Goal: Communication & Community: Answer question/provide support

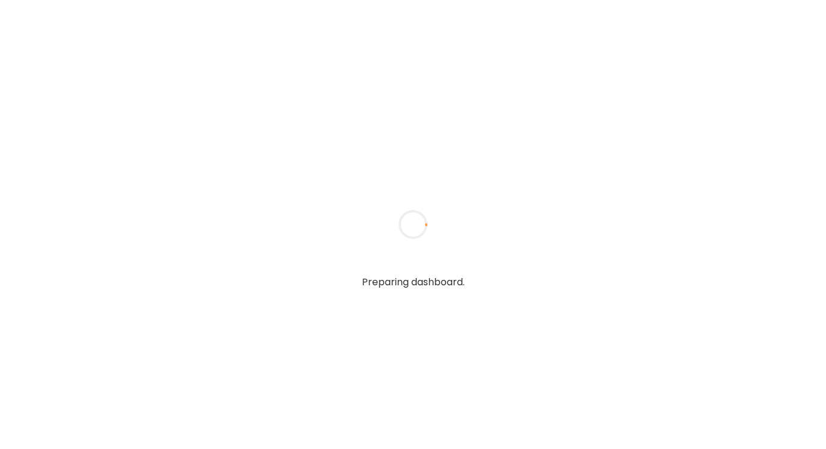
type textarea "**********"
type input "**********"
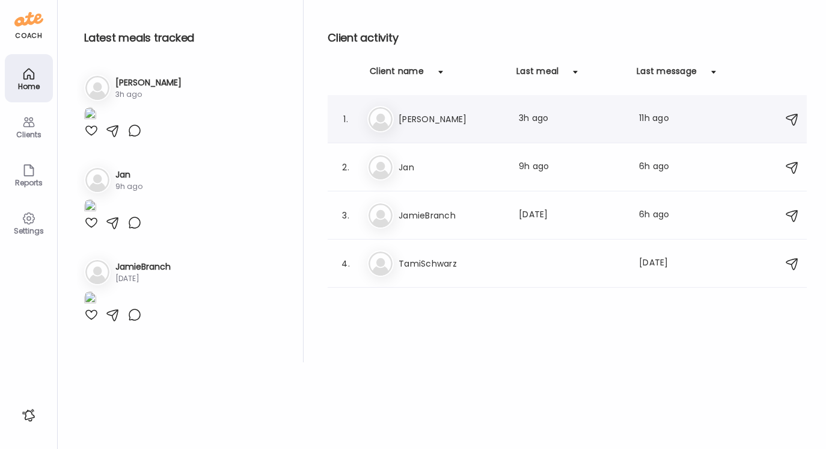
click at [411, 120] on h3 "[PERSON_NAME]" at bounding box center [452, 119] width 106 height 14
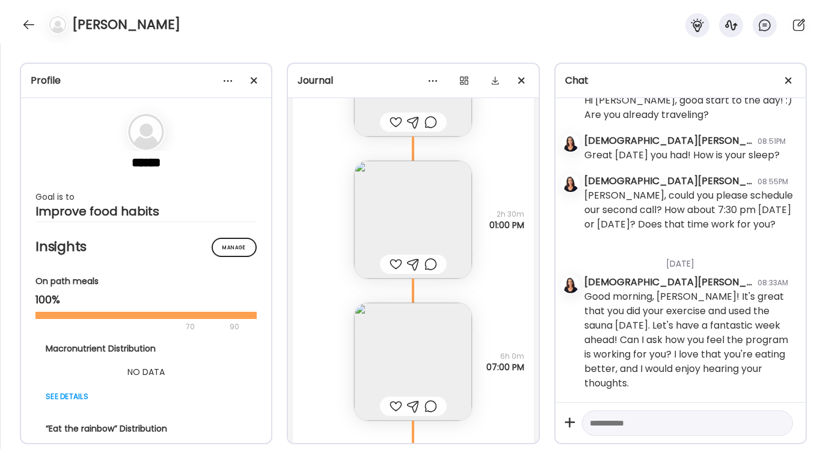
scroll to position [12091, 0]
click at [425, 227] on img at bounding box center [413, 221] width 118 height 118
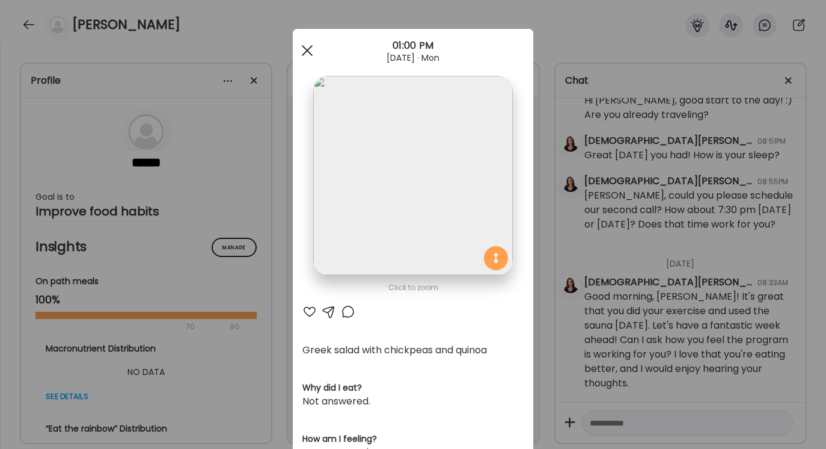
click at [307, 52] on span at bounding box center [307, 50] width 11 height 11
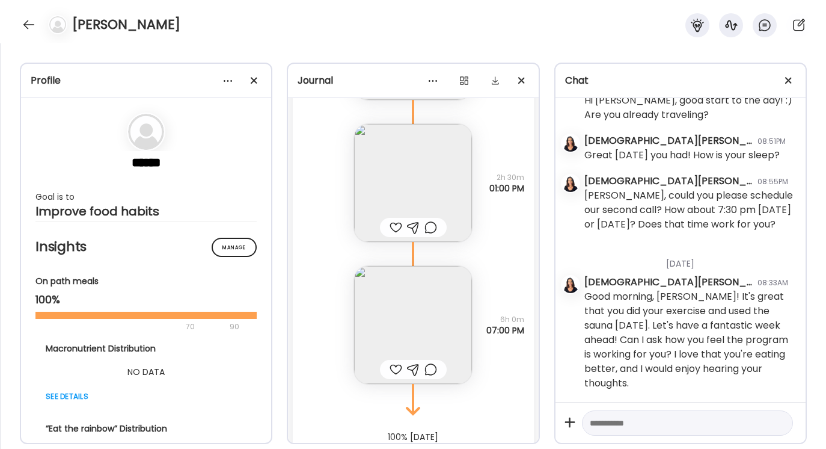
scroll to position [12171, 0]
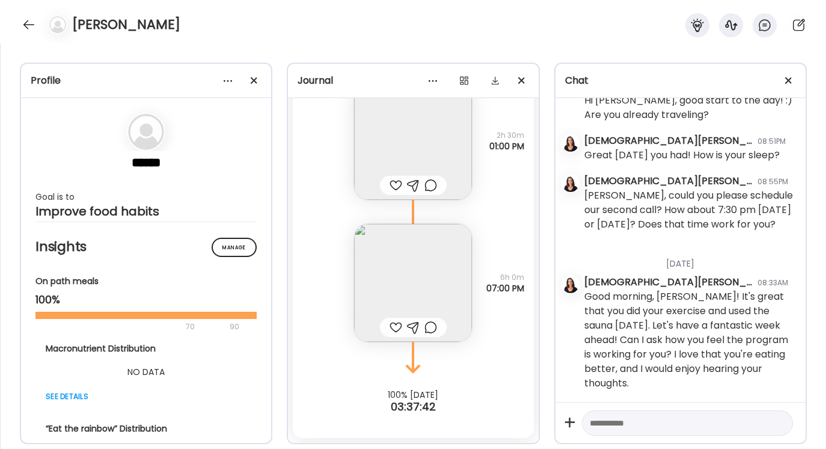
click at [419, 285] on img at bounding box center [413, 283] width 118 height 118
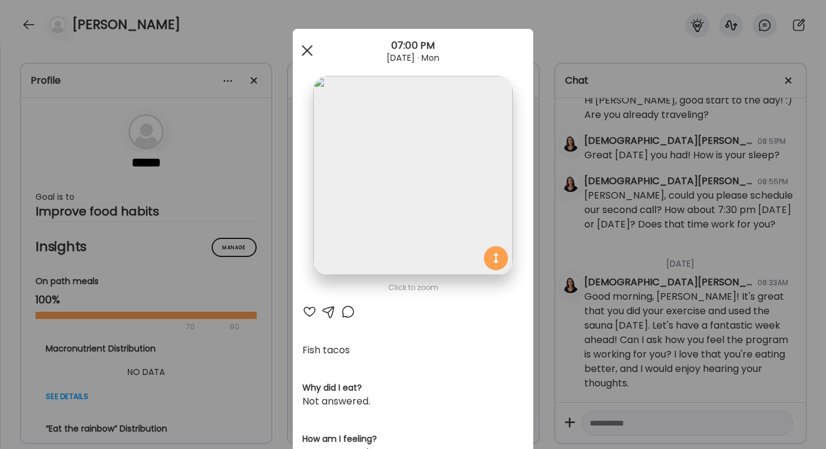
click at [306, 53] on div at bounding box center [307, 50] width 24 height 24
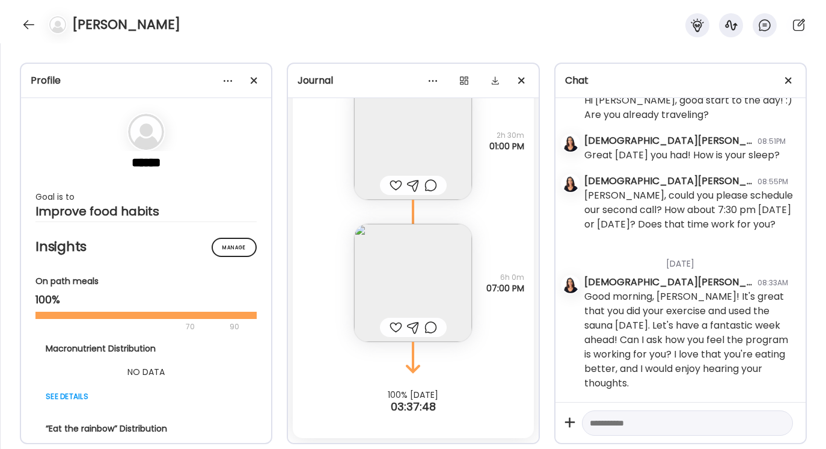
click at [411, 327] on div at bounding box center [413, 327] width 13 height 14
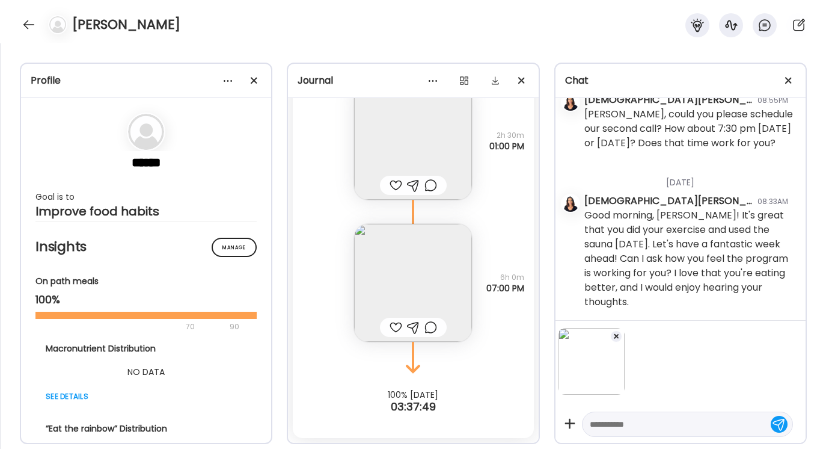
click at [596, 421] on textarea at bounding box center [677, 424] width 174 height 14
type textarea "*"
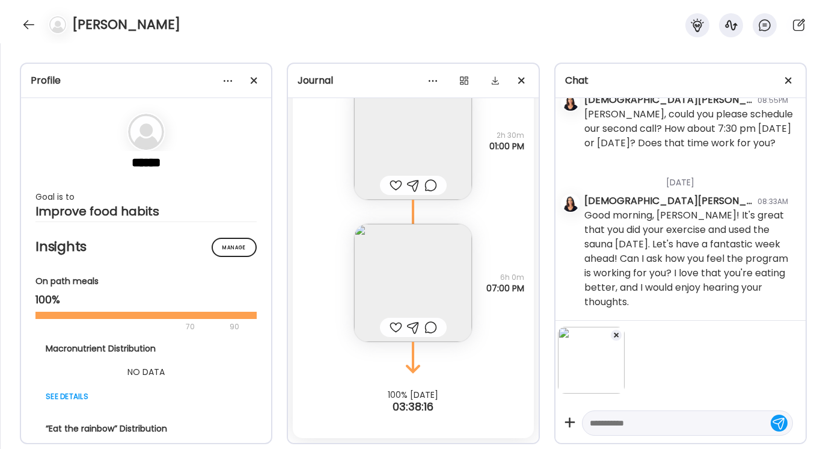
click at [615, 333] on span at bounding box center [616, 335] width 5 height 5
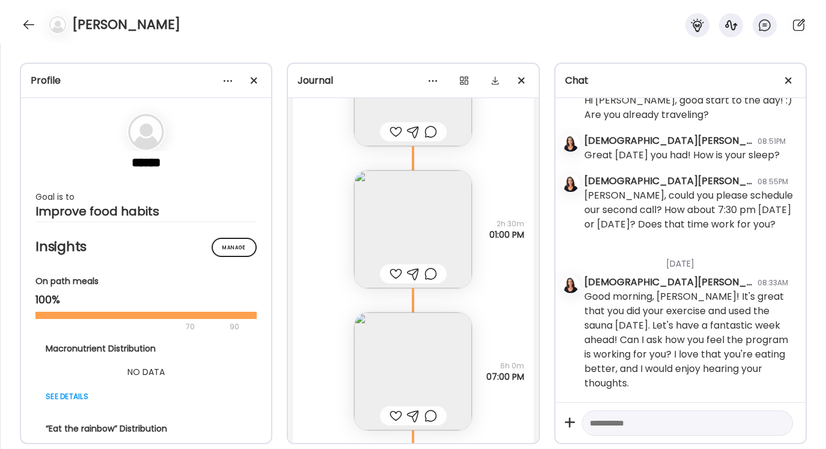
scroll to position [12082, 0]
click at [414, 272] on div at bounding box center [413, 274] width 13 height 14
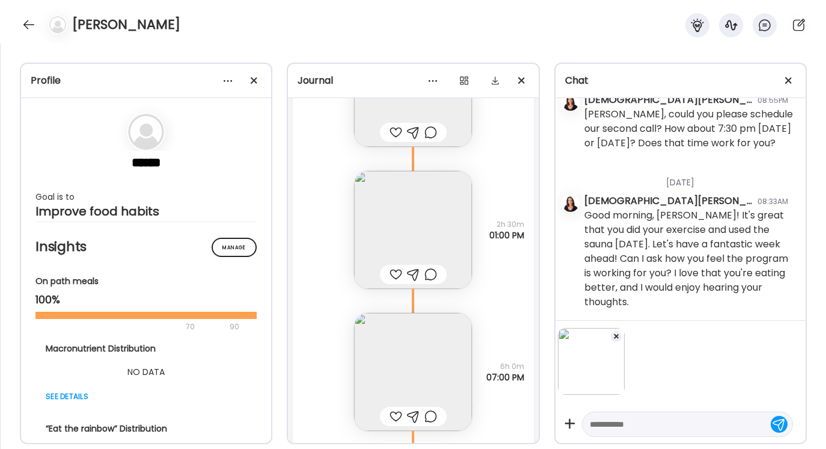
scroll to position [6611, 0]
click at [597, 421] on textarea at bounding box center [677, 424] width 174 height 14
type textarea "*"
type textarea "******"
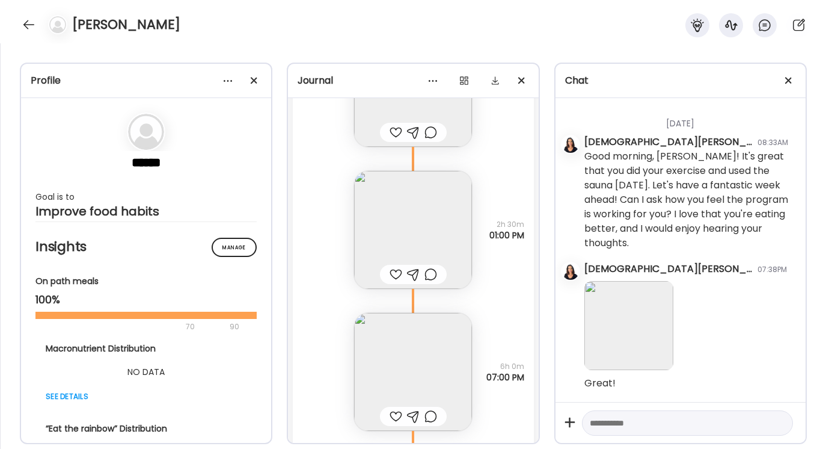
scroll to position [6675, 0]
click at [30, 20] on div at bounding box center [28, 24] width 19 height 19
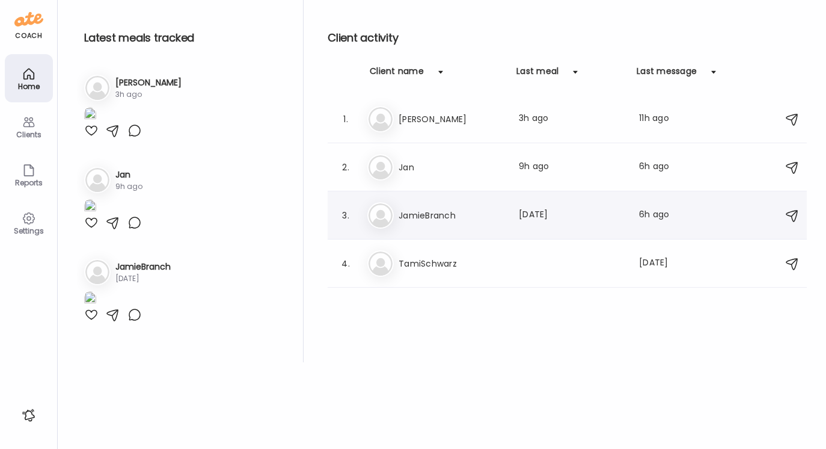
click at [414, 212] on h3 "JamieBranch" at bounding box center [452, 215] width 106 height 14
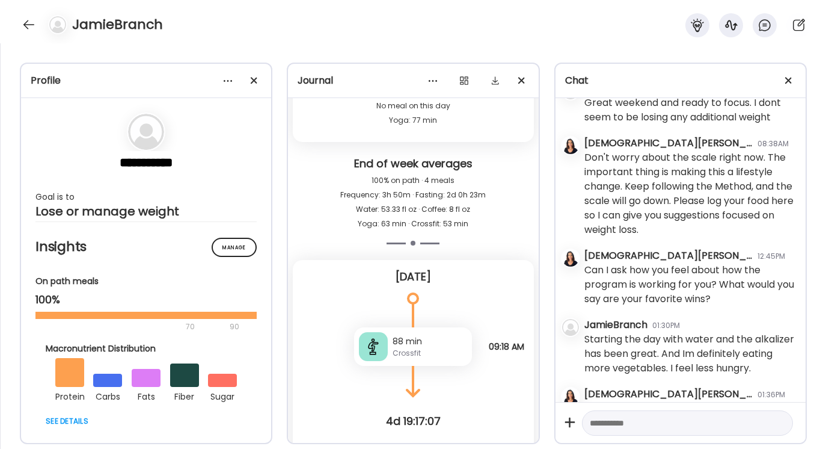
scroll to position [6514, 0]
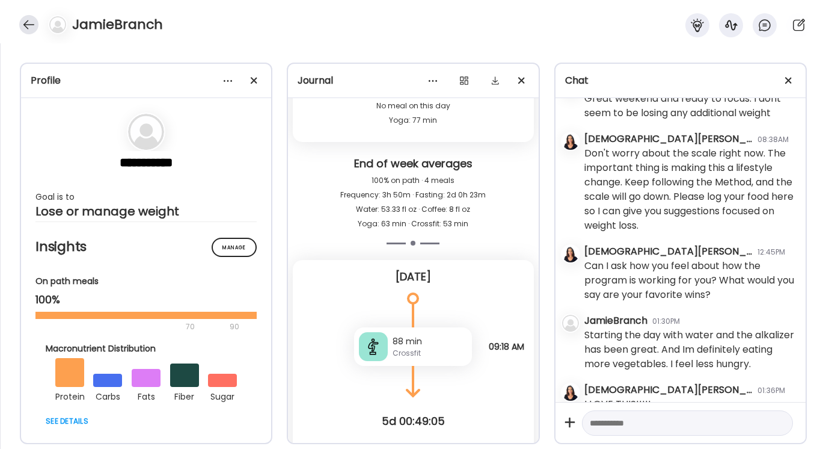
click at [29, 24] on div at bounding box center [28, 24] width 19 height 19
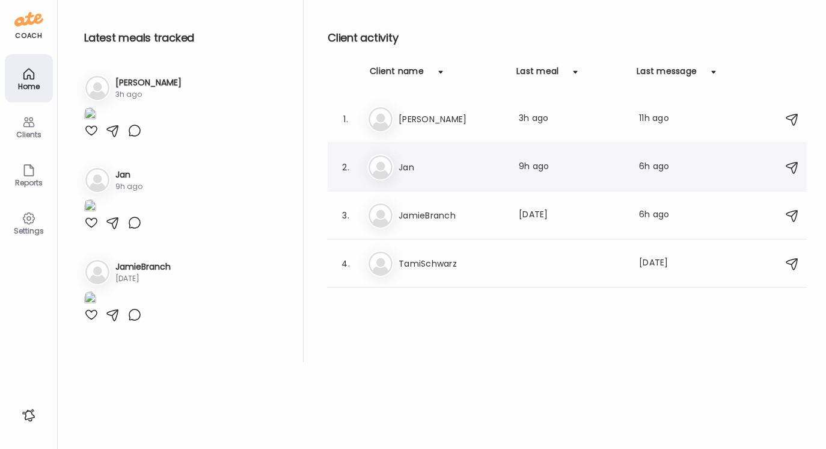
click at [411, 166] on h3 "Jan" at bounding box center [452, 167] width 106 height 14
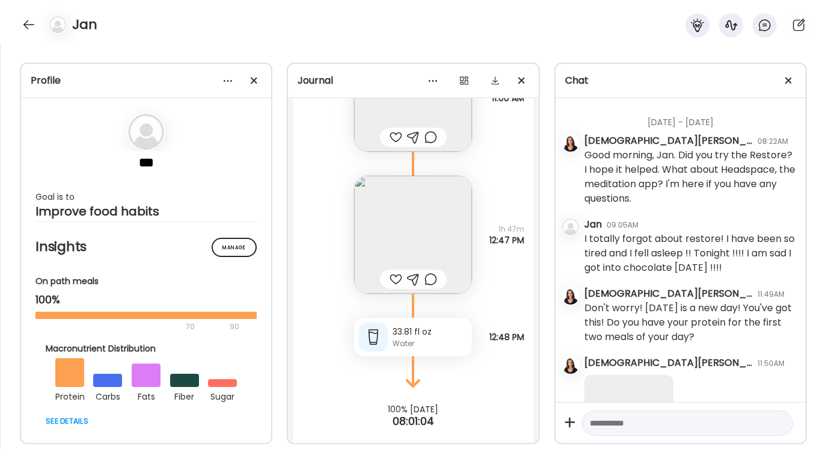
scroll to position [8587, 0]
